Goal: Find specific page/section

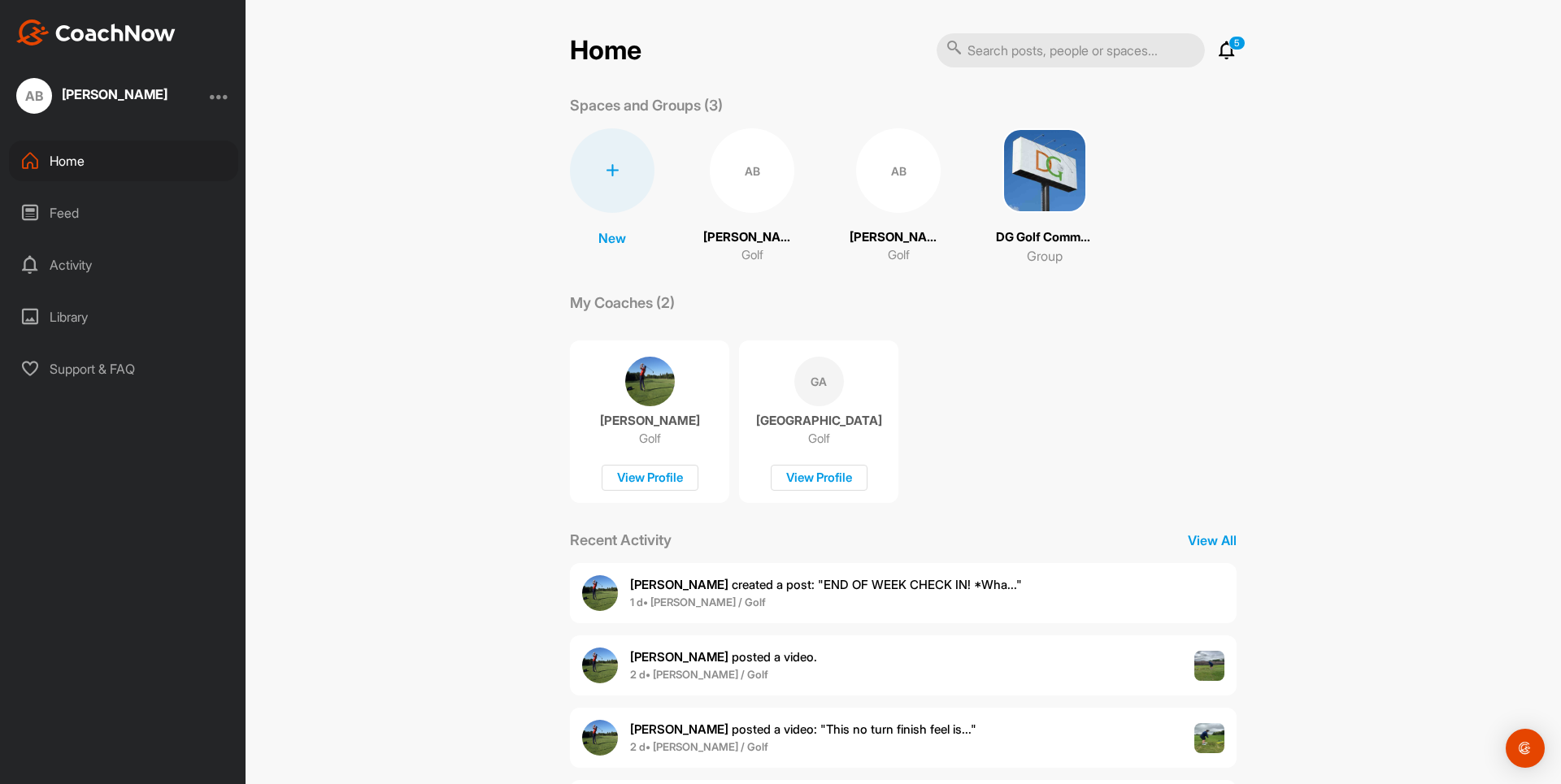
click at [730, 190] on div "AB" at bounding box center [752, 171] width 84 height 84
click at [875, 188] on div "AB" at bounding box center [898, 171] width 84 height 84
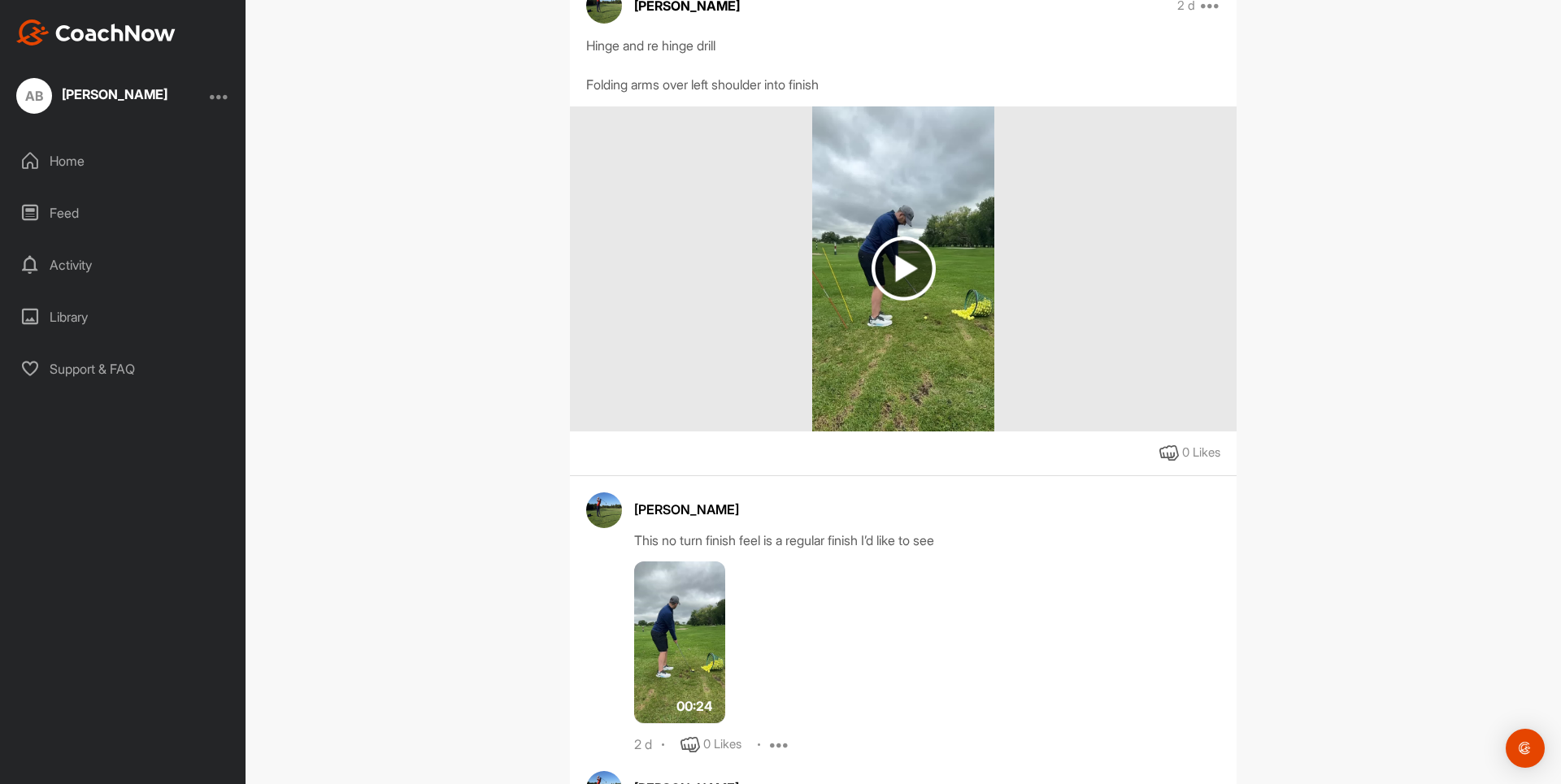
scroll to position [585, 0]
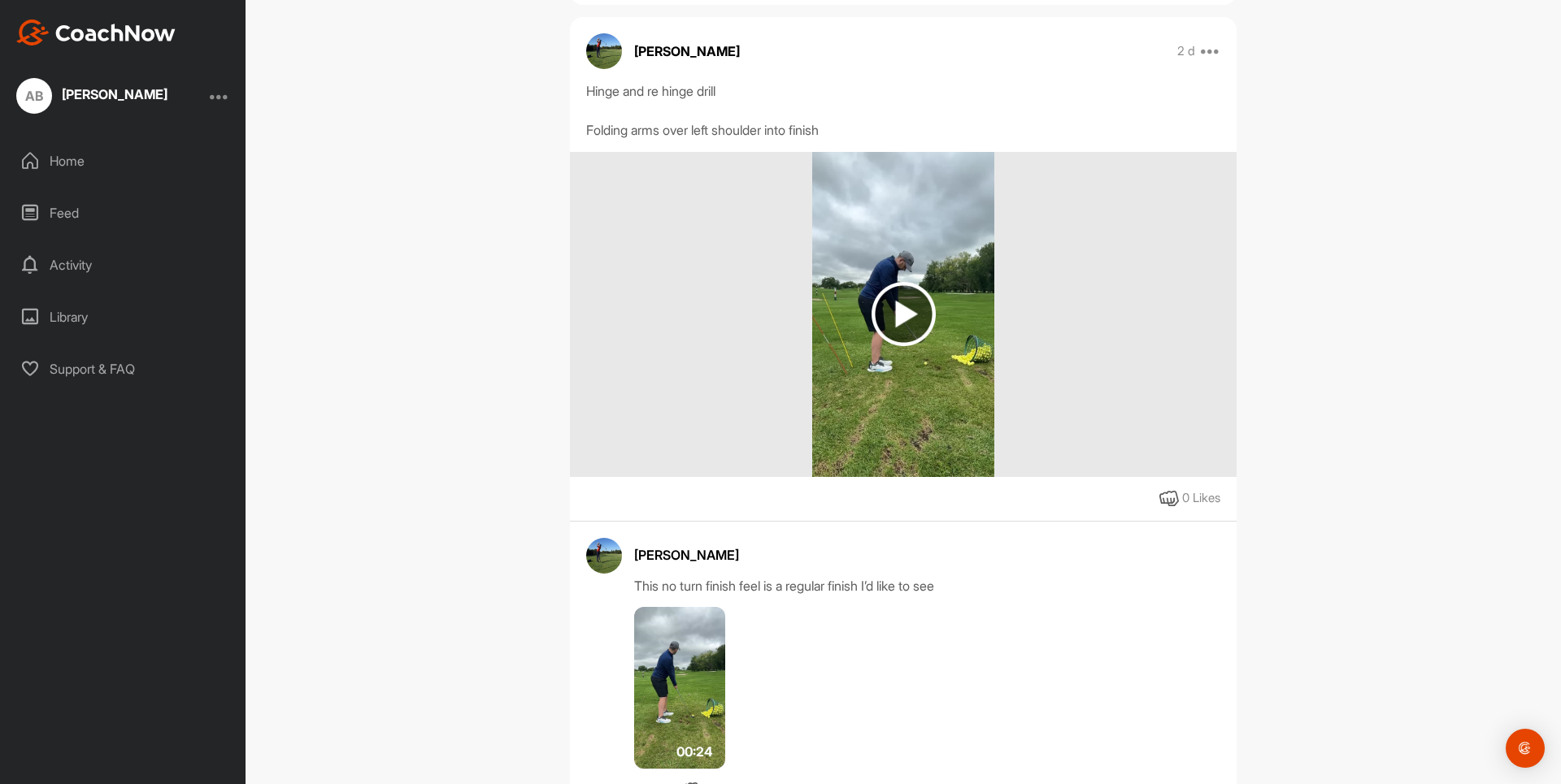
click at [893, 313] on img at bounding box center [903, 313] width 64 height 64
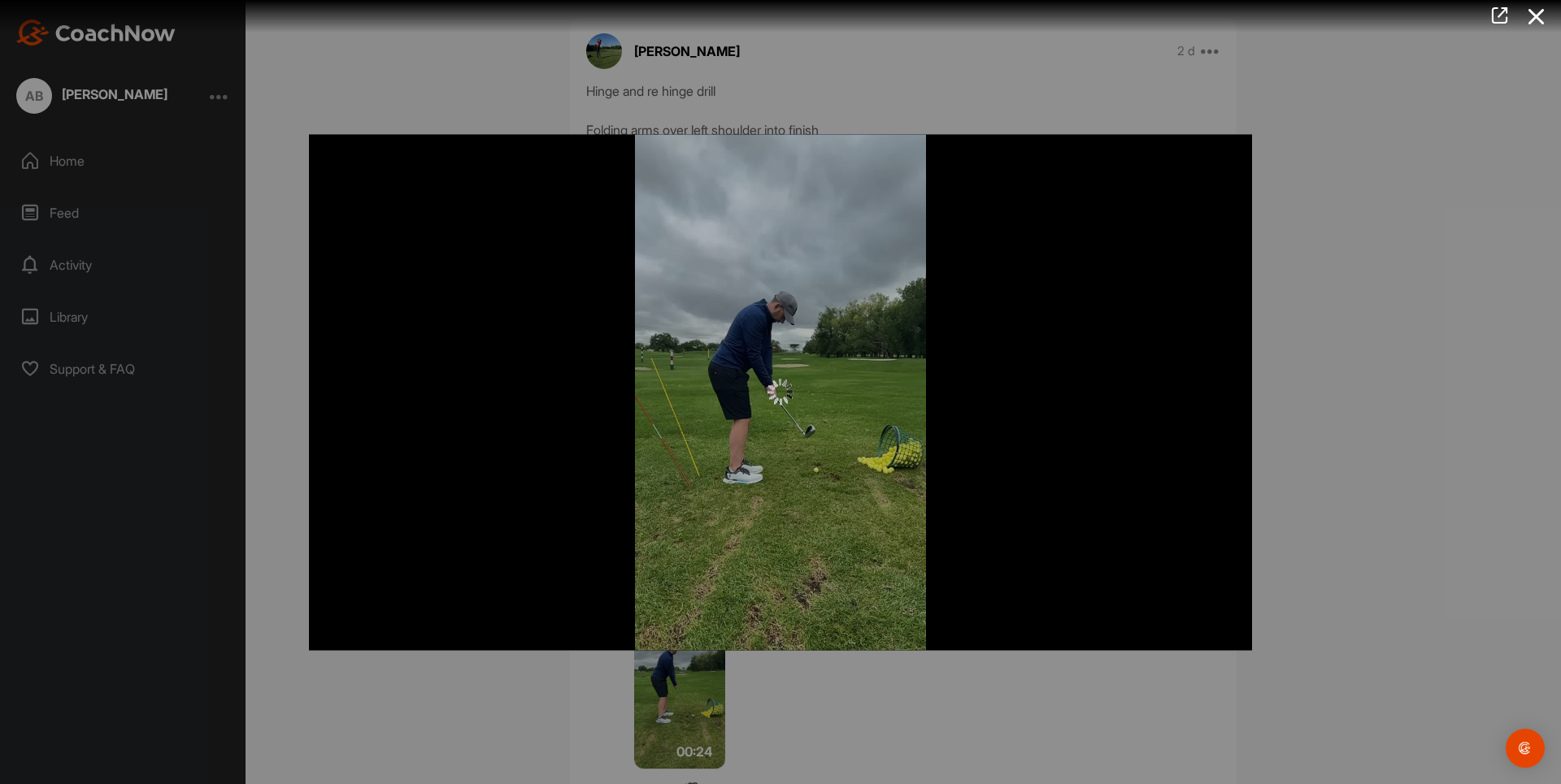
click at [827, 416] on div at bounding box center [780, 392] width 944 height 516
click at [861, 633] on div at bounding box center [780, 392] width 944 height 516
drag, startPoint x: 1006, startPoint y: 774, endPoint x: 907, endPoint y: 750, distance: 101.9
click at [1000, 770] on div at bounding box center [780, 392] width 1561 height 784
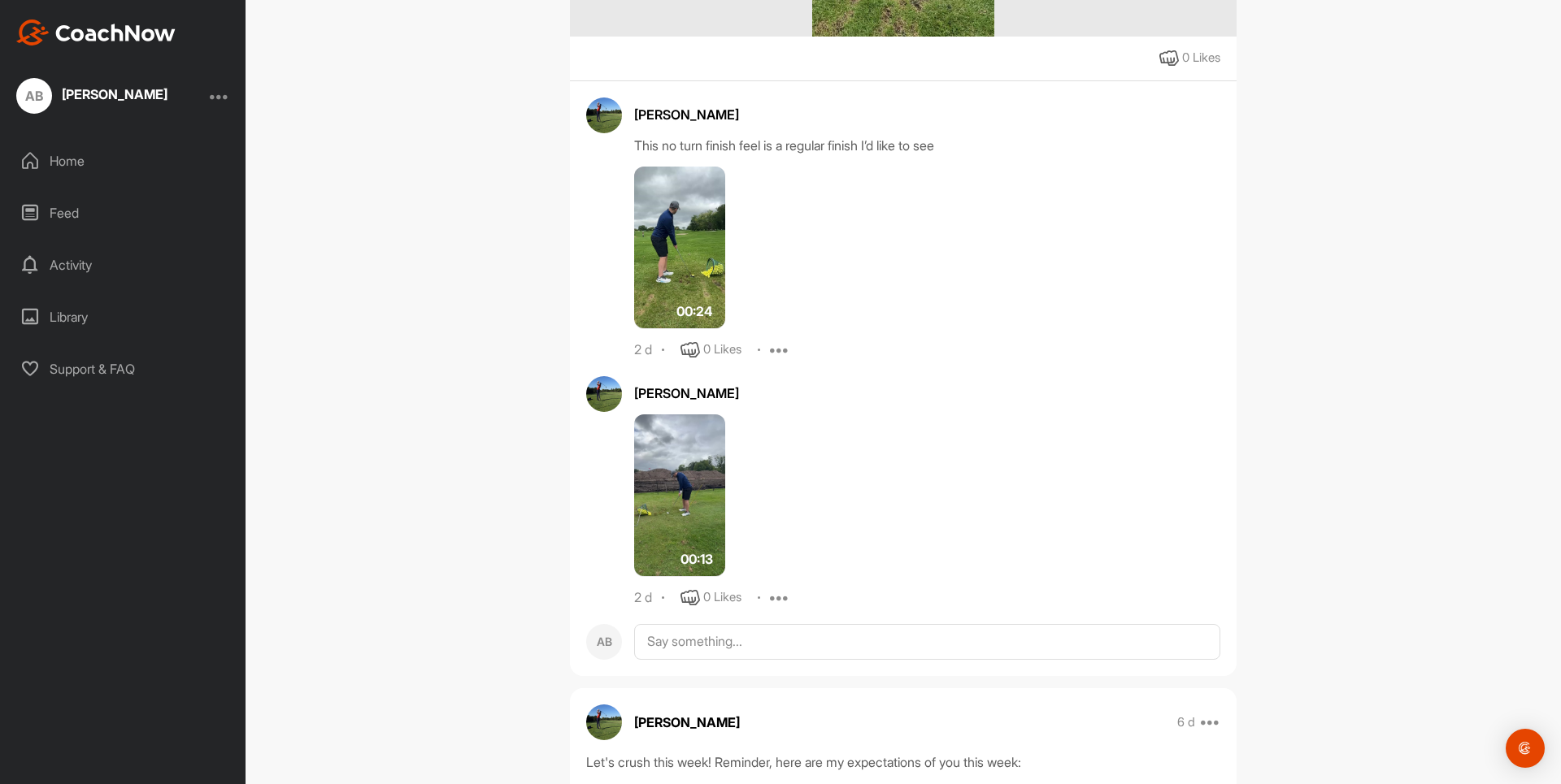
scroll to position [1072, 0]
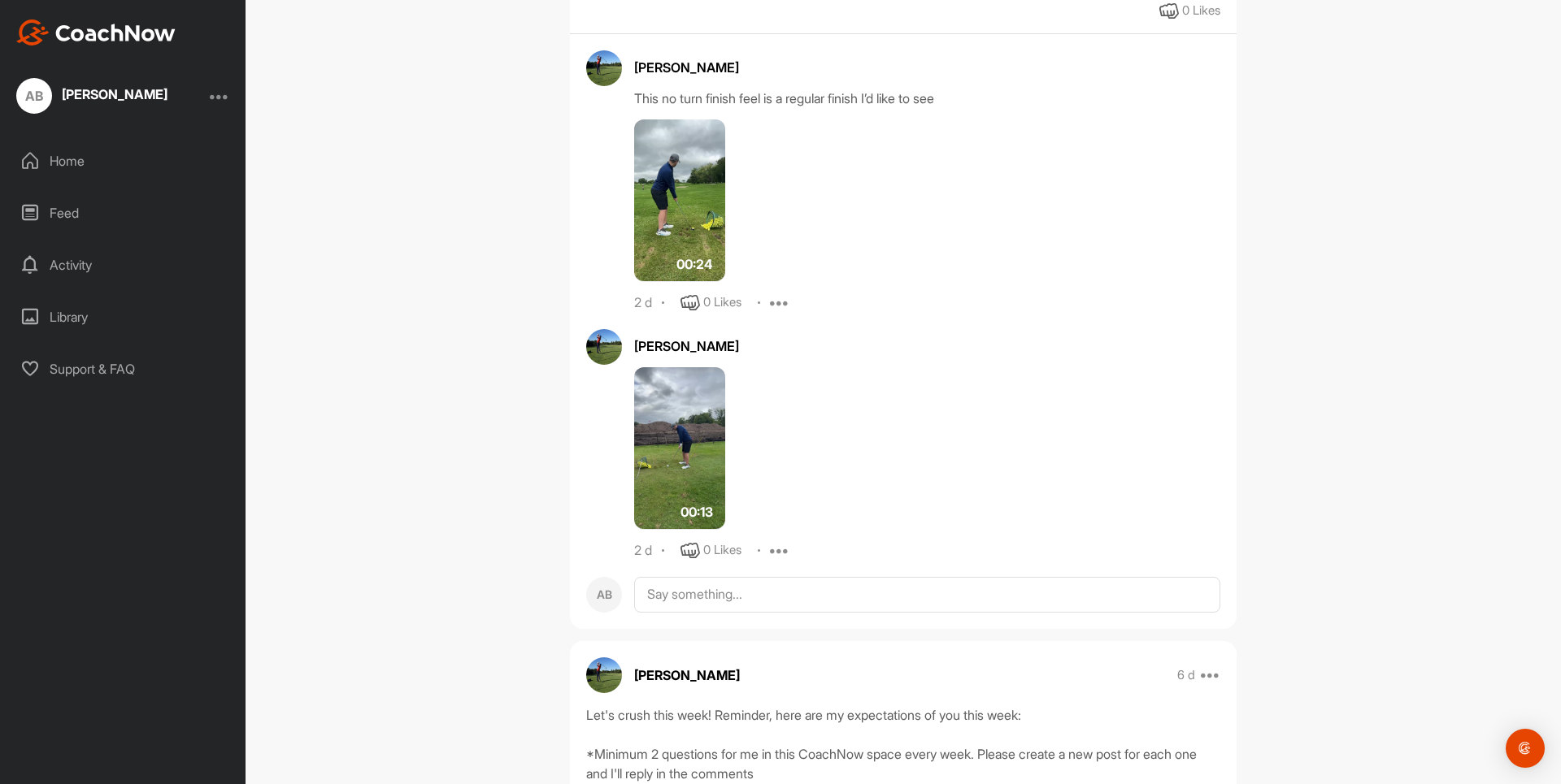
click at [663, 236] on img at bounding box center [679, 201] width 91 height 163
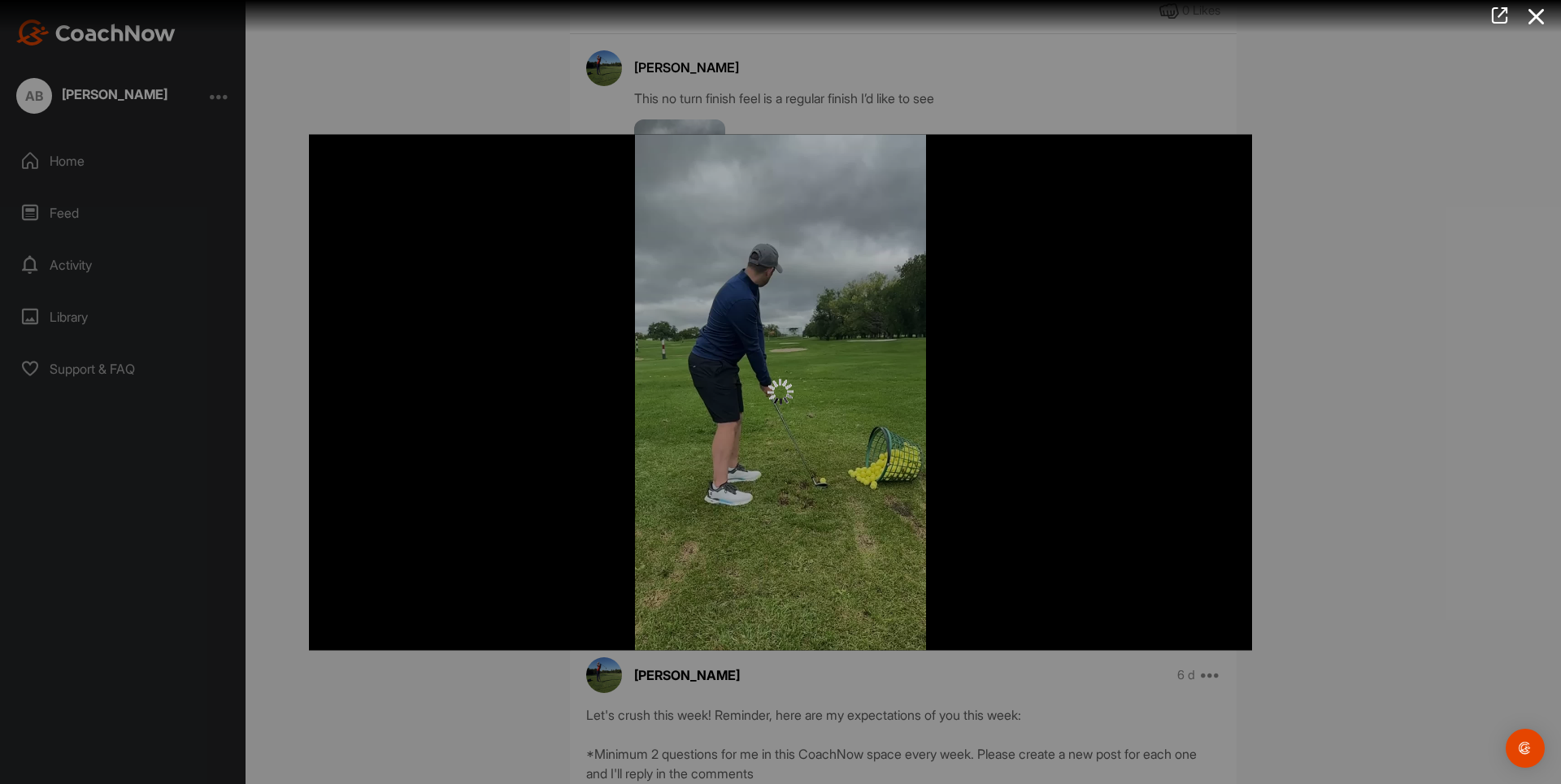
click at [404, 726] on div at bounding box center [780, 392] width 1561 height 784
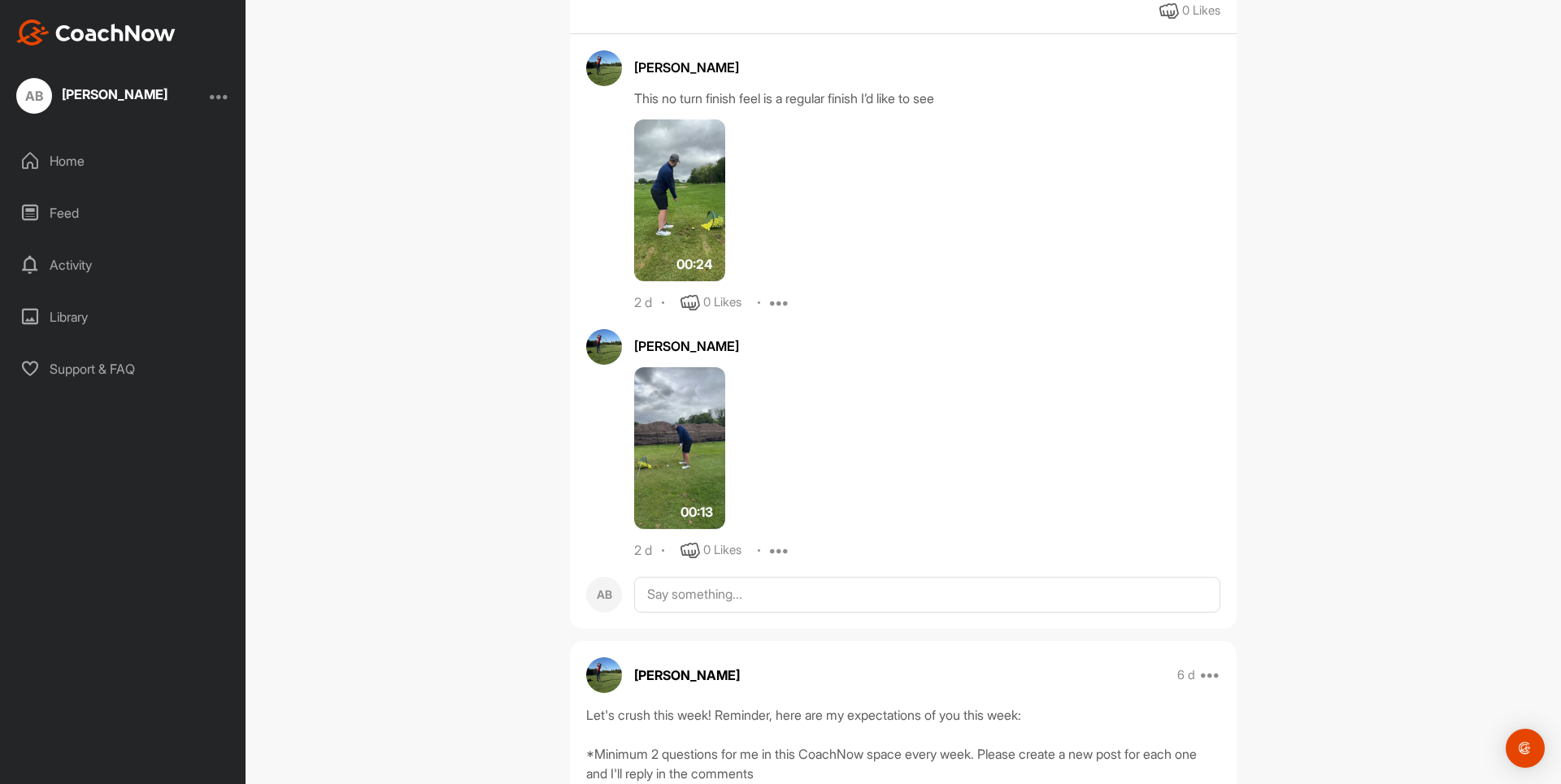
click at [665, 403] on img at bounding box center [679, 449] width 91 height 163
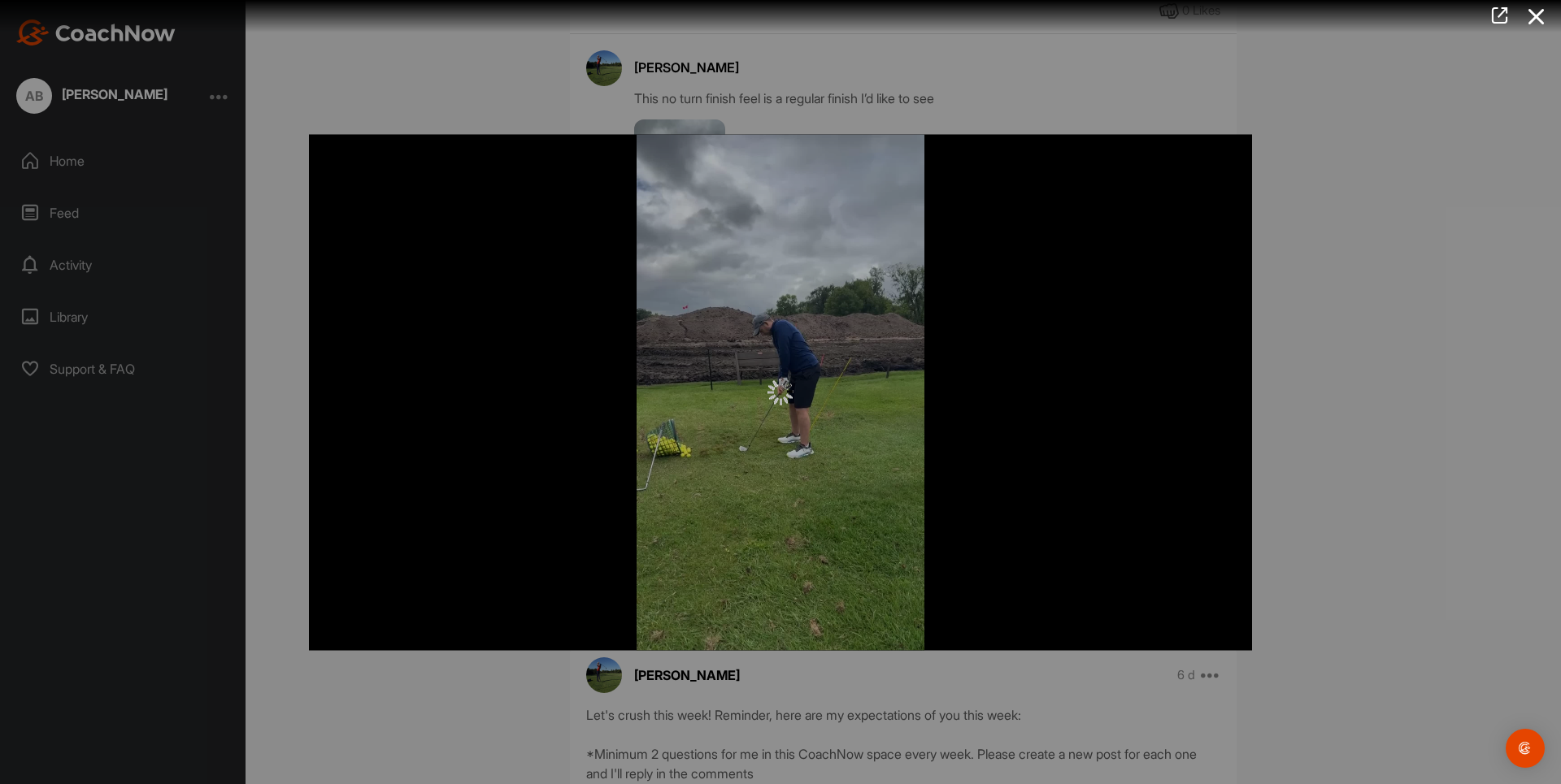
click at [822, 436] on div at bounding box center [780, 392] width 944 height 516
click at [868, 605] on div at bounding box center [780, 392] width 944 height 516
